Goal: Complete application form

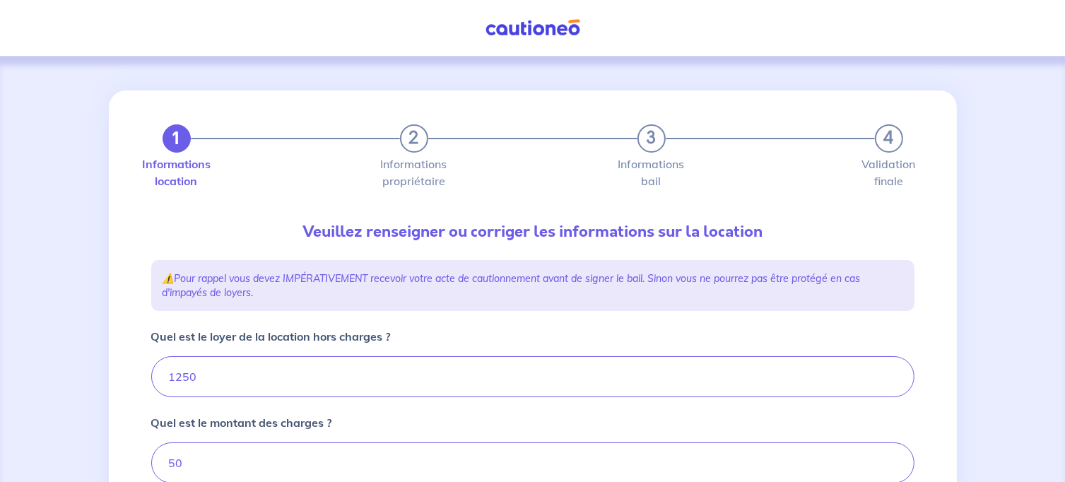
type input "1300"
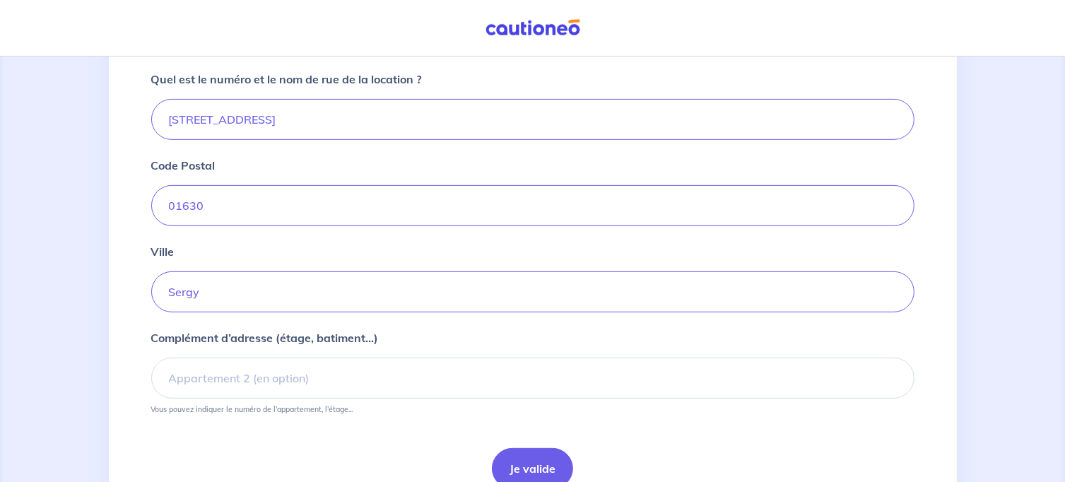
scroll to position [565, 0]
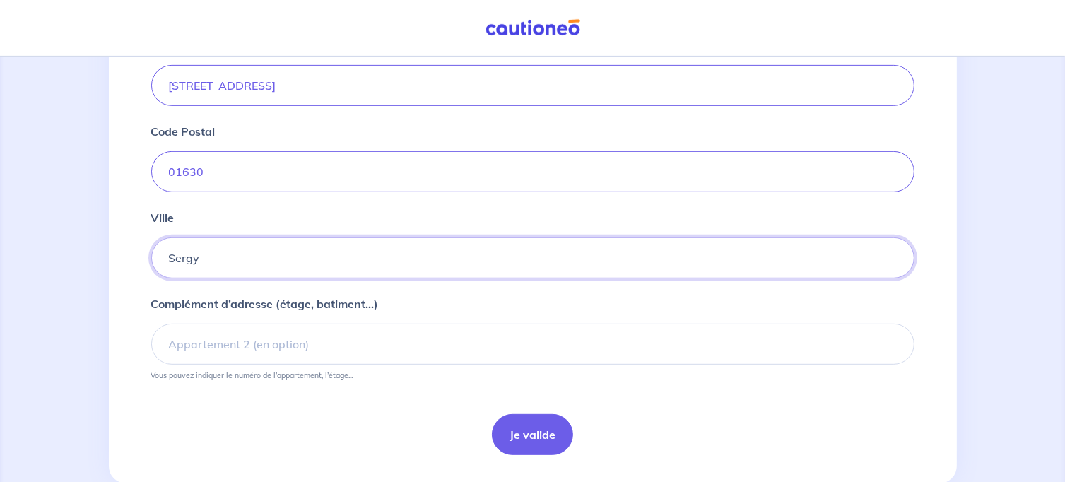
click at [269, 270] on input "Sergy" at bounding box center [532, 257] width 763 height 41
type input "S"
type input "Saint-Jean-De-[GEOGRAPHIC_DATA]"
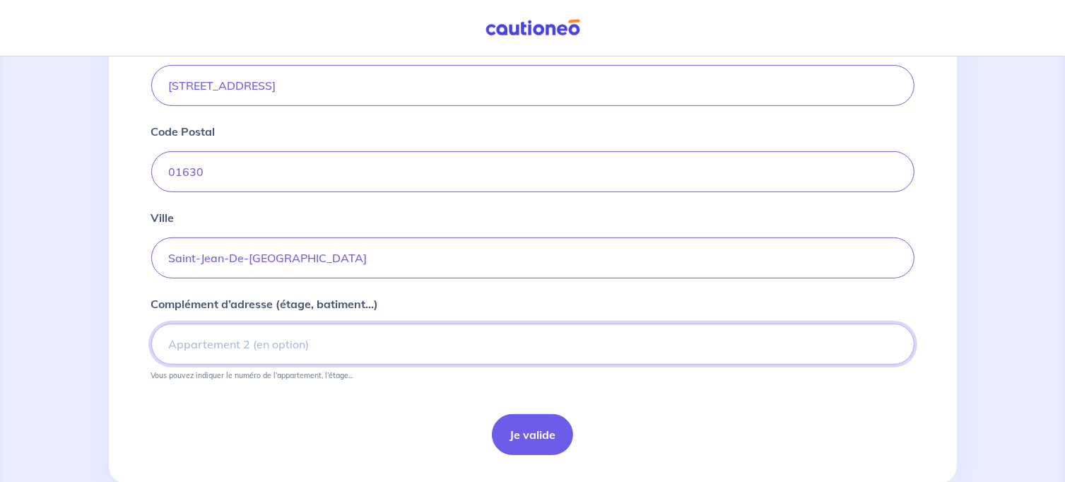
click at [263, 346] on input "Complément d’adresse (étage, batiment...)" at bounding box center [532, 344] width 763 height 41
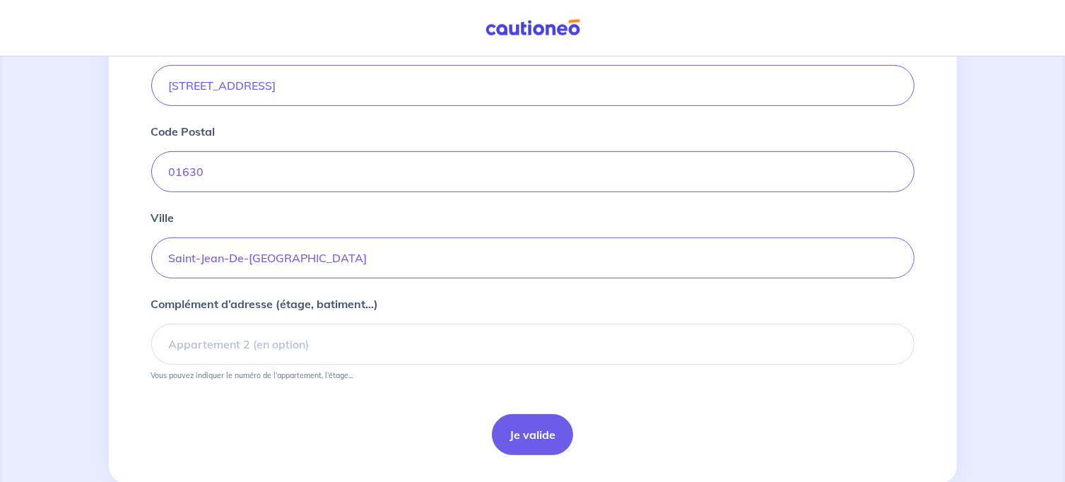
scroll to position [598, 0]
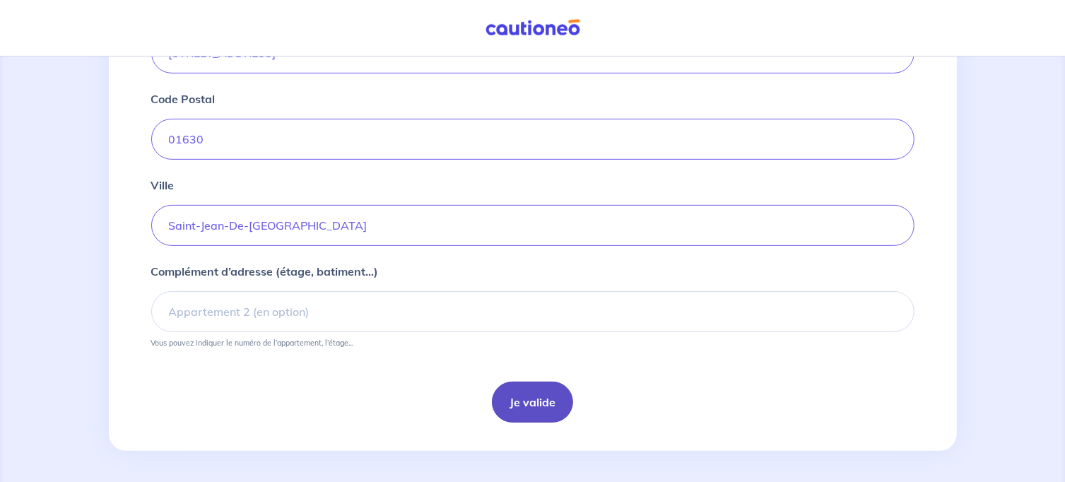
click at [519, 404] on button "Je valide" at bounding box center [532, 402] width 81 height 41
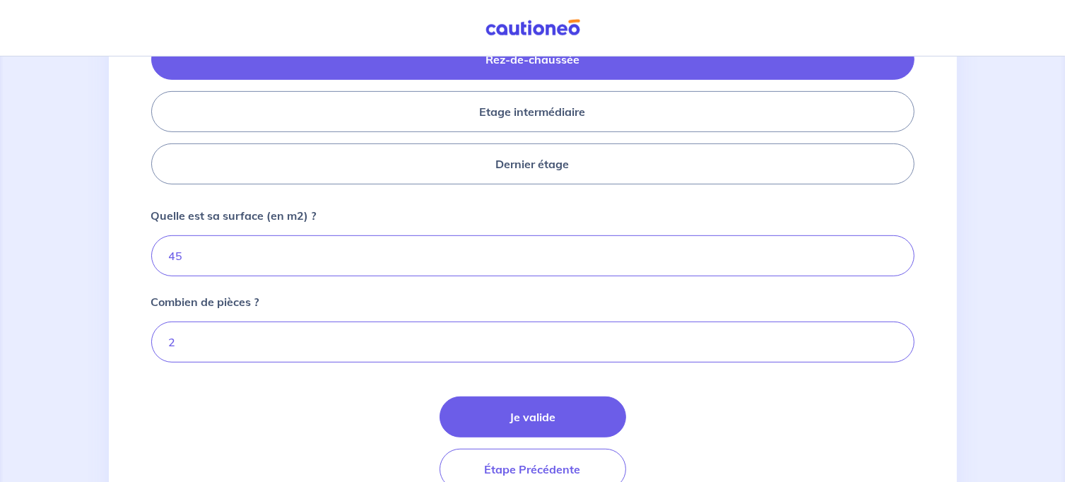
scroll to position [722, 0]
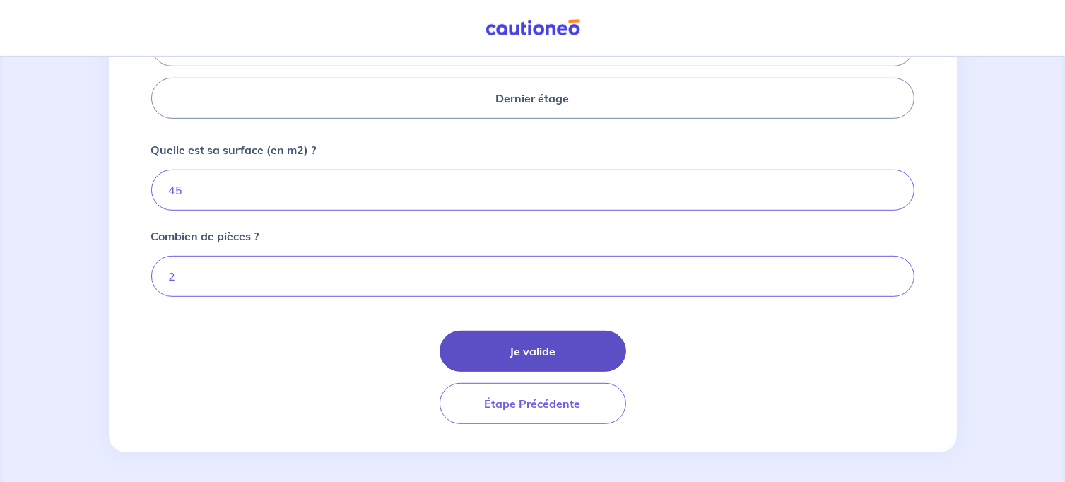
click at [543, 351] on button "Je valide" at bounding box center [533, 351] width 187 height 41
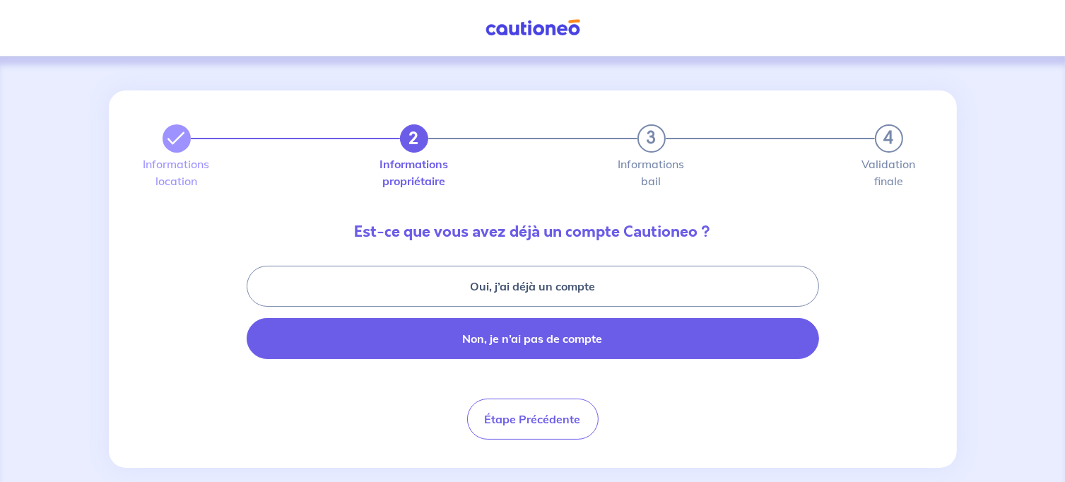
click at [539, 347] on button "Non, je n’ai pas de compte" at bounding box center [533, 338] width 572 height 41
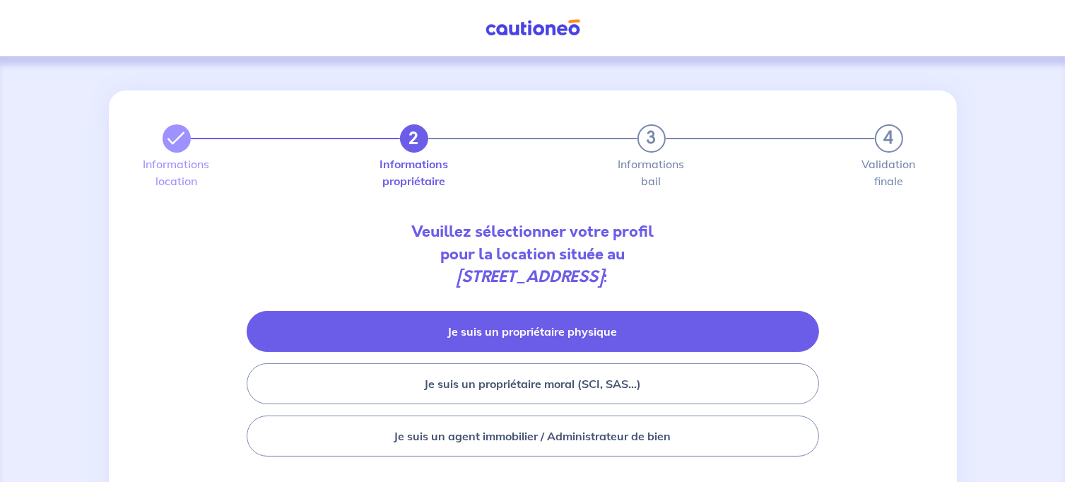
drag, startPoint x: 539, startPoint y: 347, endPoint x: 558, endPoint y: 343, distance: 18.9
click at [558, 343] on button "Je suis un propriétaire physique" at bounding box center [533, 331] width 572 height 41
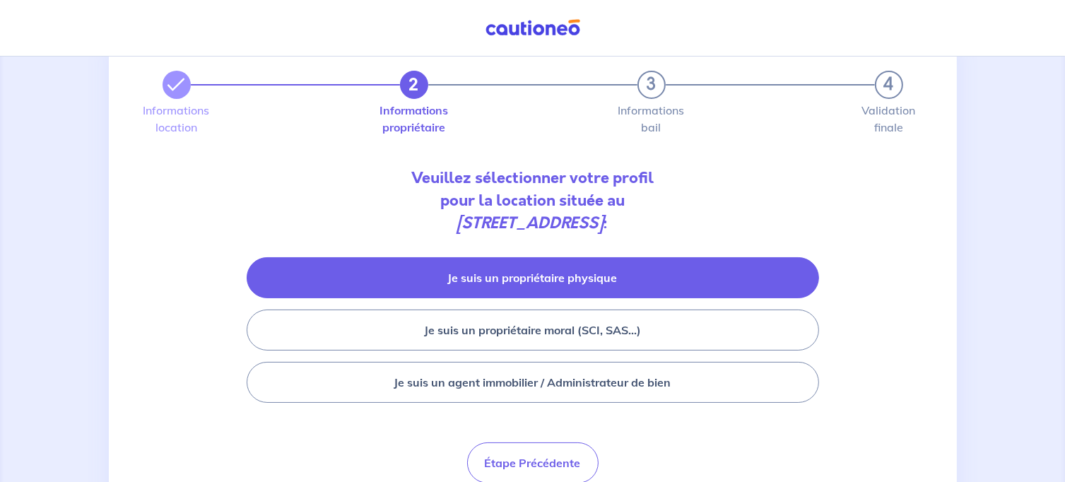
scroll to position [68, 0]
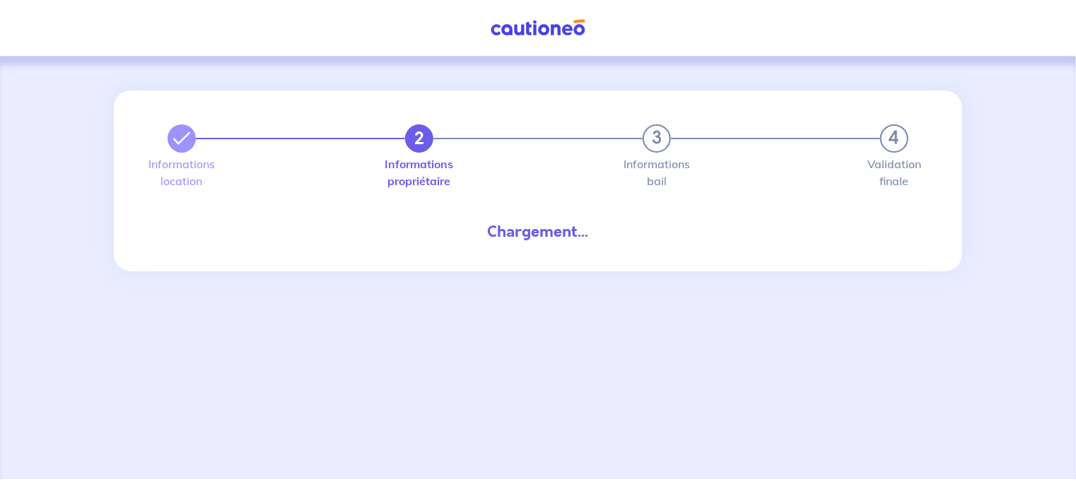
select select "FR"
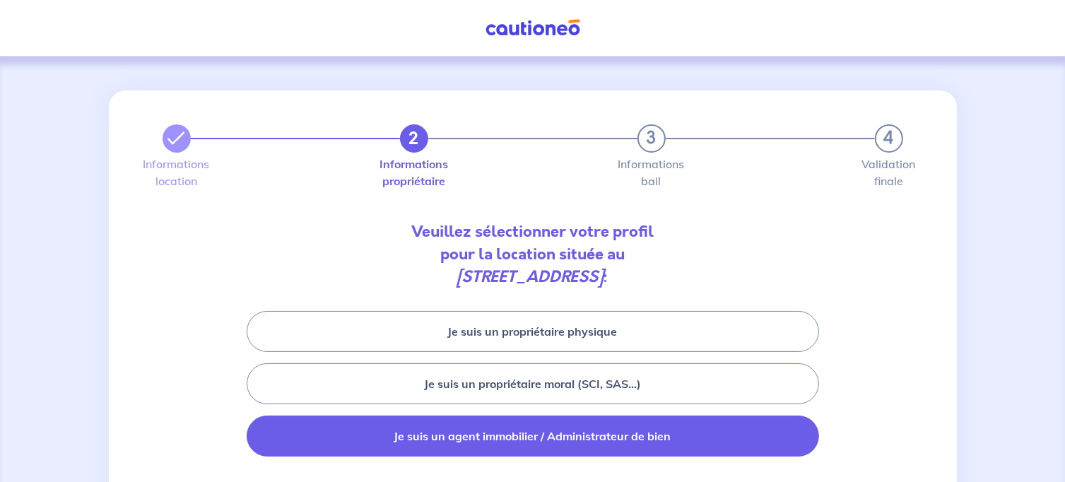
click at [514, 443] on button "Je suis un agent immobilier / Administrateur de bien" at bounding box center [533, 436] width 572 height 41
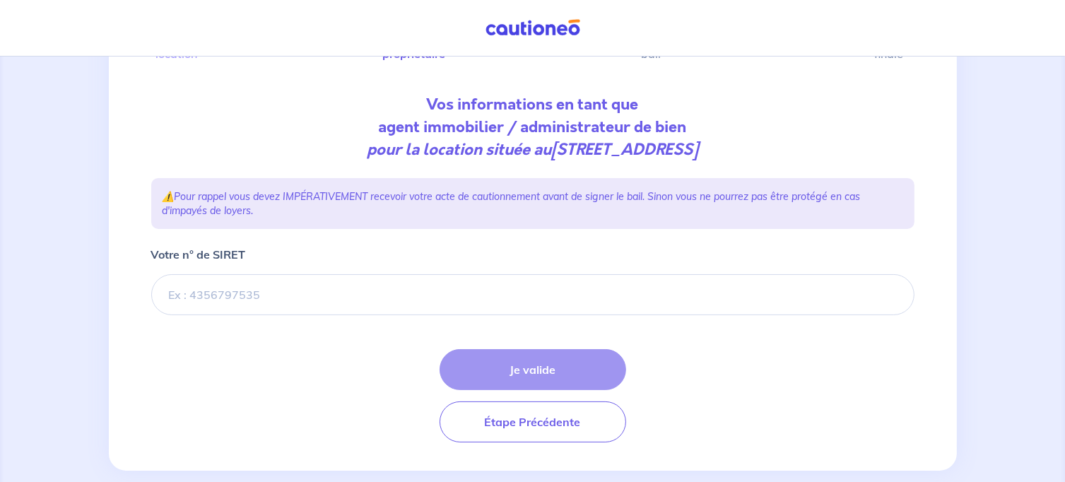
scroll to position [130, 0]
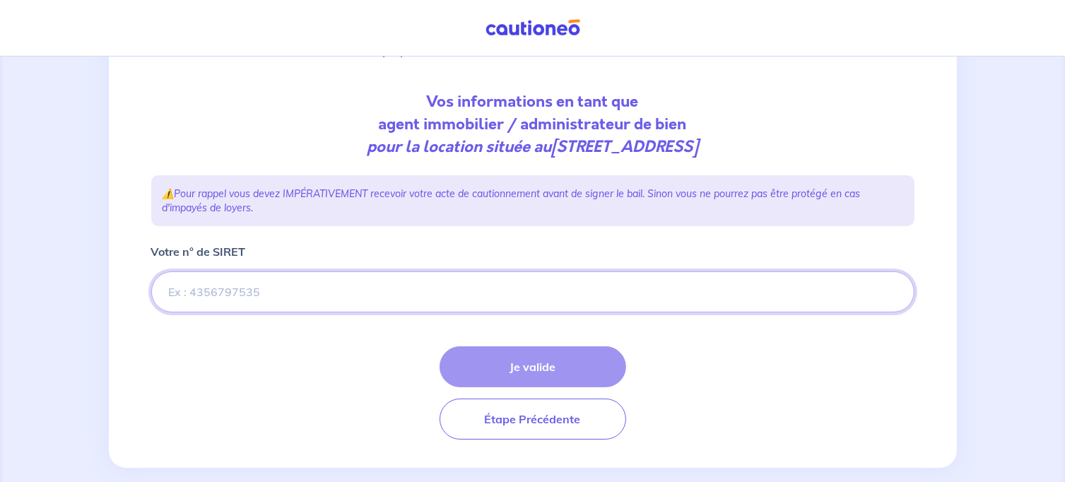
click at [243, 295] on input "Votre n° de SIRET" at bounding box center [532, 291] width 763 height 41
paste input "914 747 449"
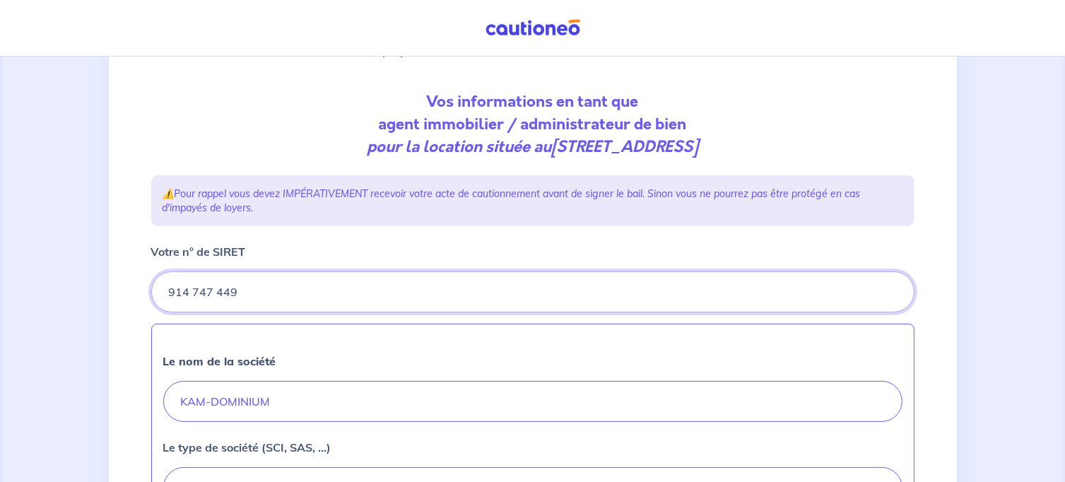
type input "914 747 449"
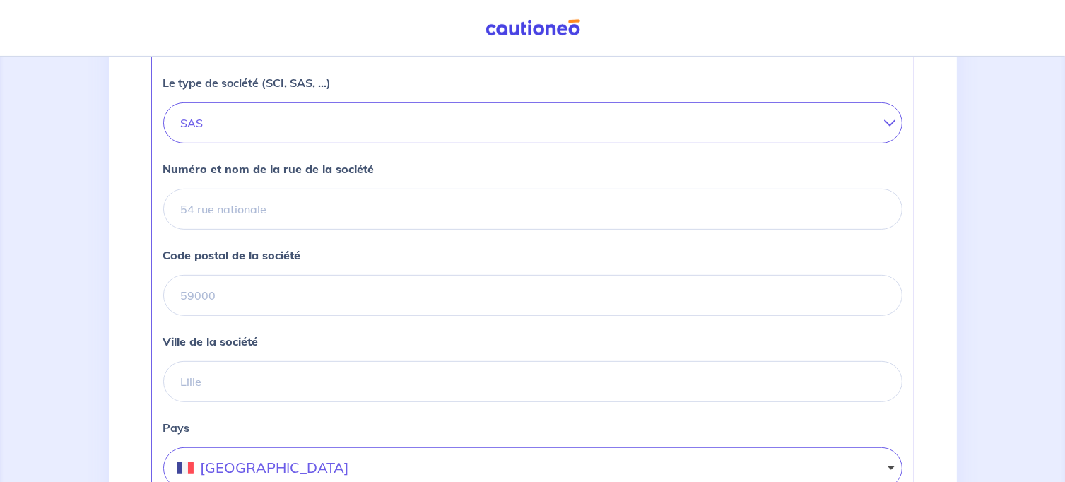
scroll to position [496, 0]
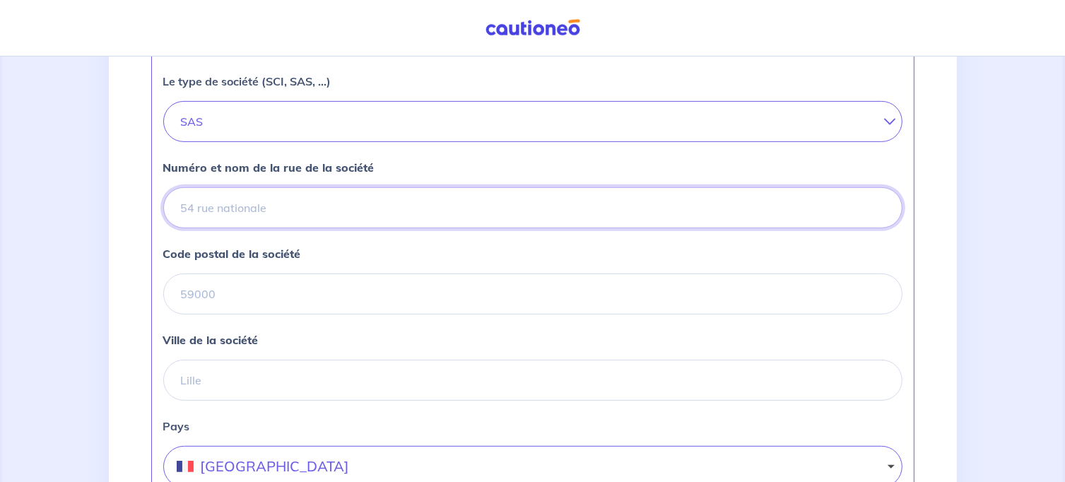
click at [246, 207] on input "Numéro et nom de la rue de la société" at bounding box center [532, 207] width 739 height 41
type input "[STREET_ADDRESS]"
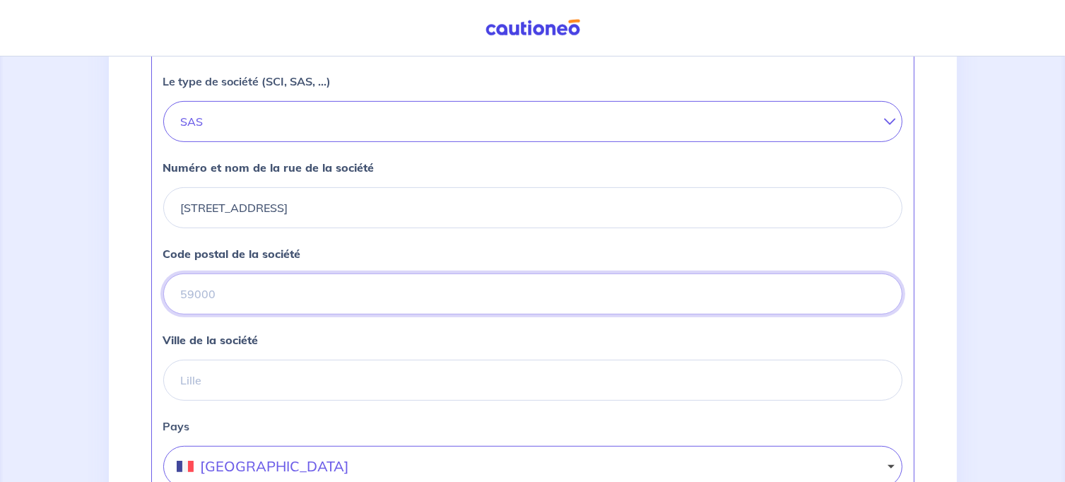
click at [280, 294] on input "Code postal de la société" at bounding box center [532, 293] width 739 height 41
type input "01170"
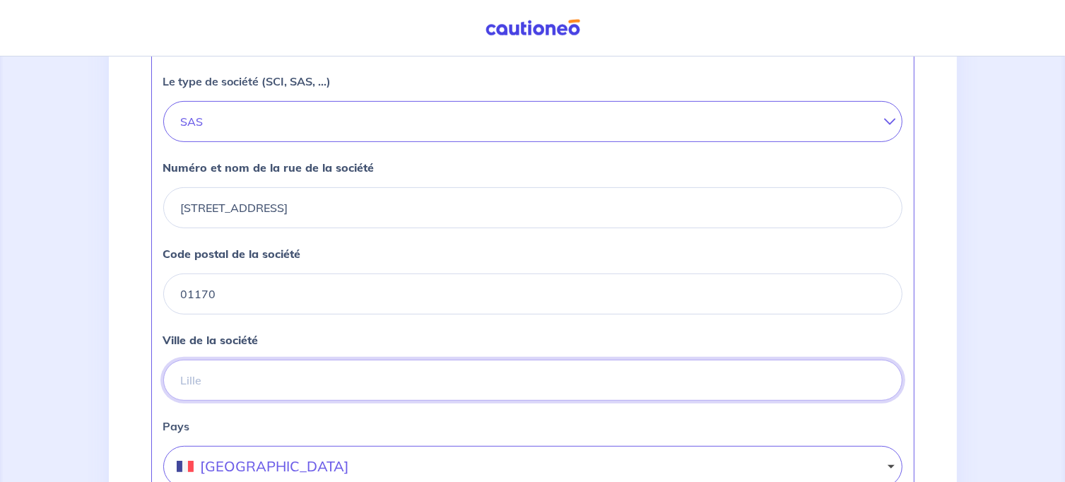
click at [237, 384] on input "Ville de la société" at bounding box center [532, 380] width 739 height 41
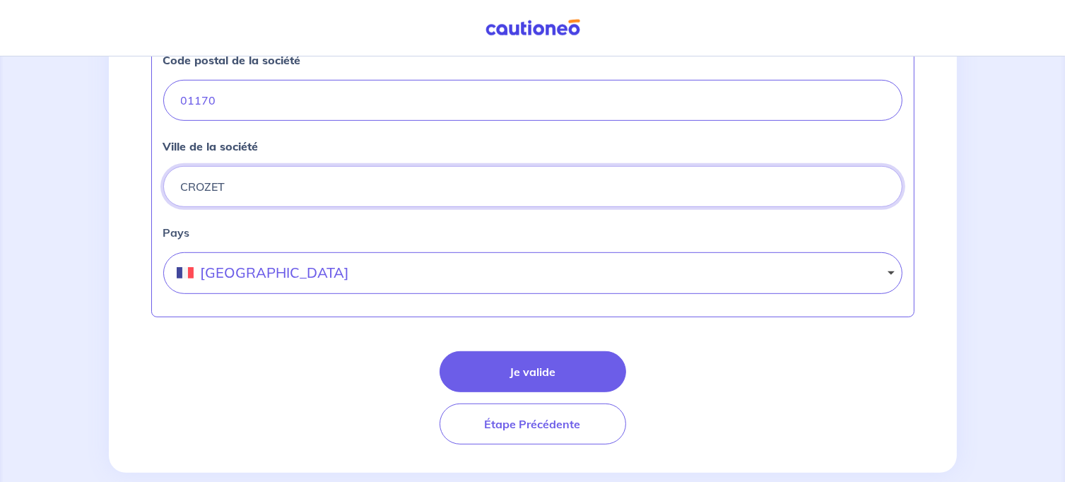
scroll to position [711, 0]
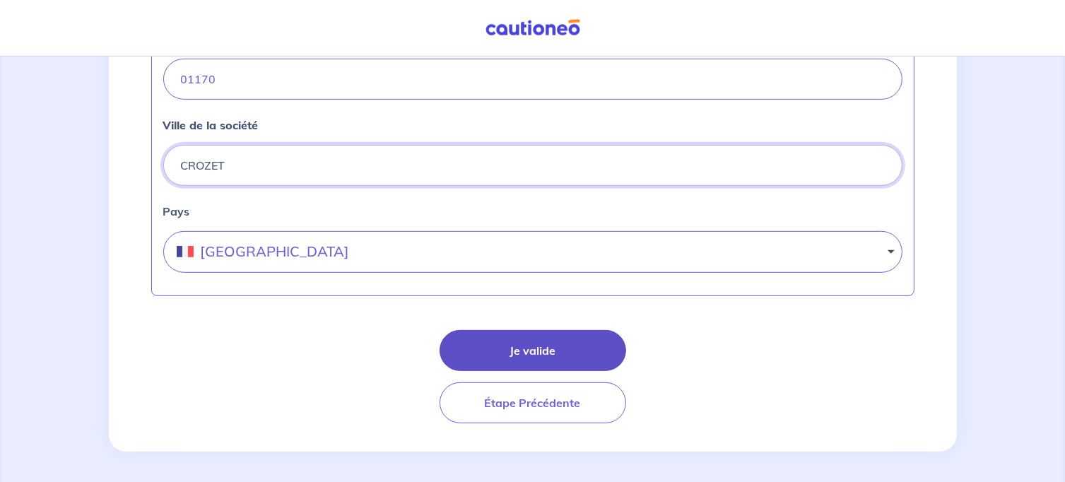
type input "CROZET"
click at [523, 351] on button "Je valide" at bounding box center [533, 350] width 187 height 41
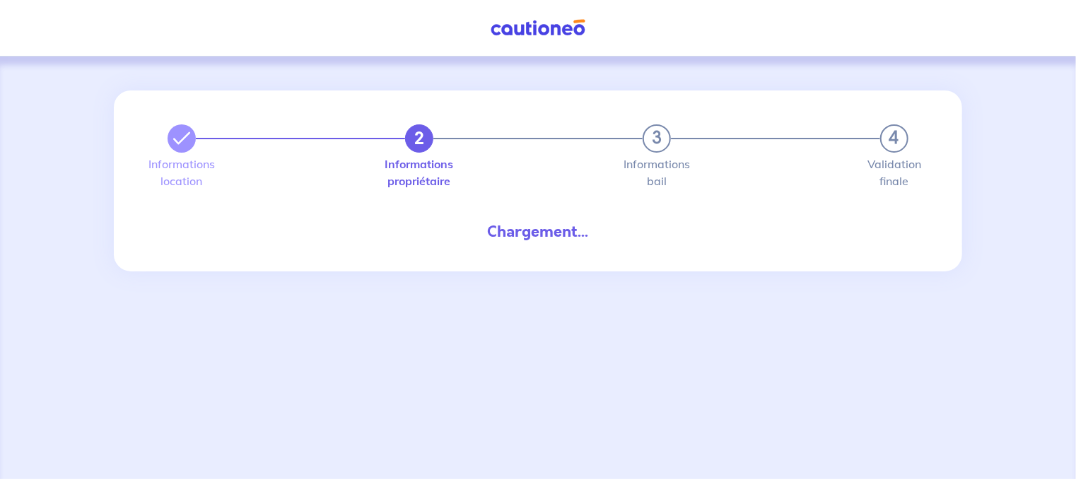
select select "FR"
